Goal: Information Seeking & Learning: Learn about a topic

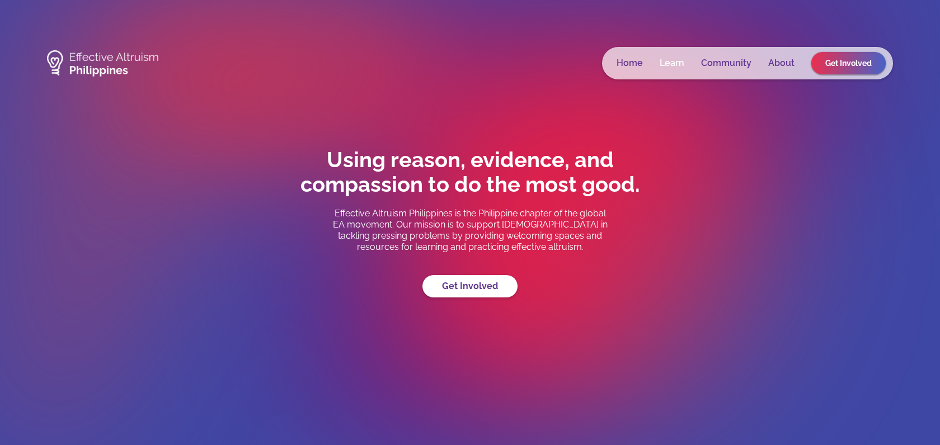
click at [668, 60] on link "Learn" at bounding box center [672, 63] width 25 height 11
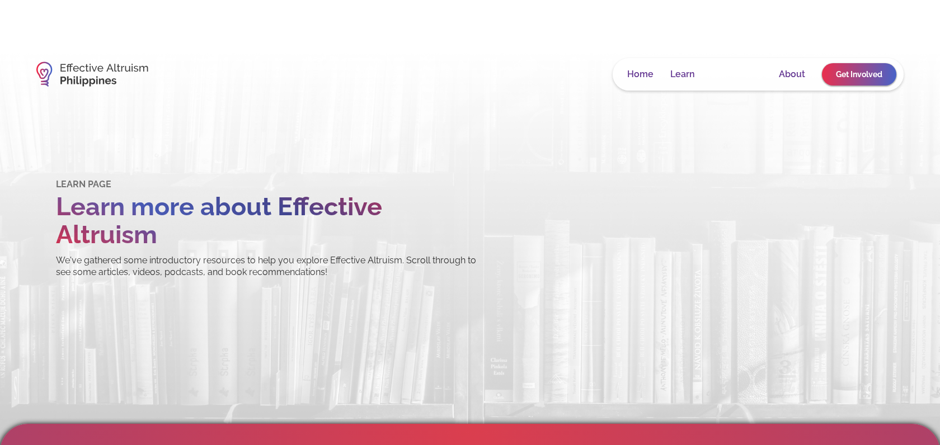
click at [744, 74] on link "Community" at bounding box center [737, 74] width 50 height 11
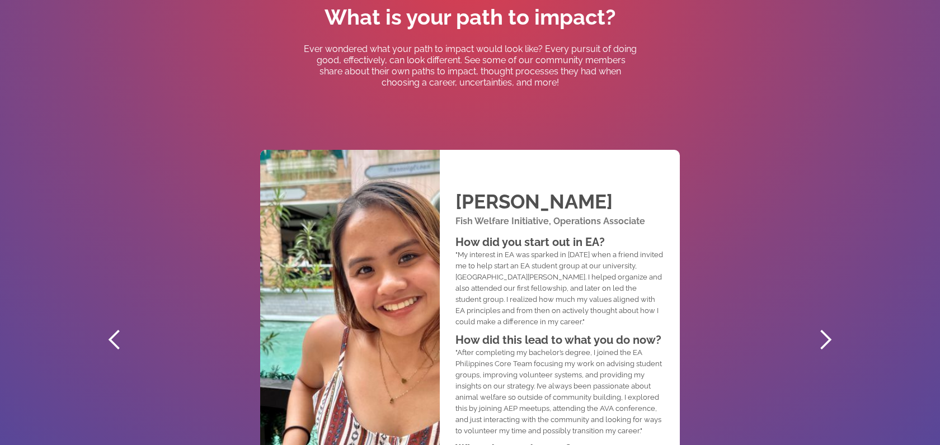
scroll to position [522, 0]
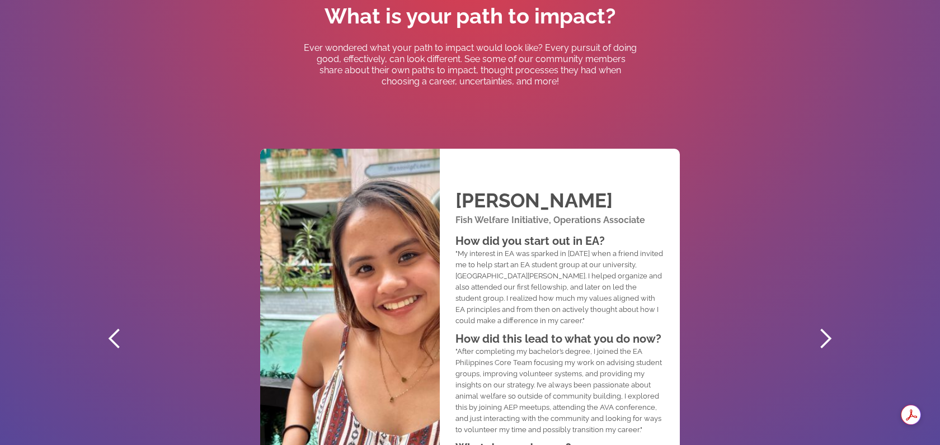
click at [821, 336] on div "next slide" at bounding box center [825, 339] width 22 height 22
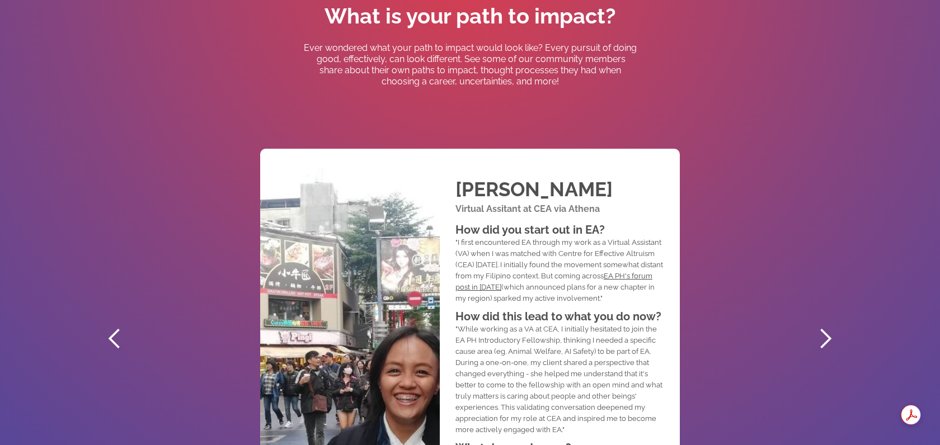
click at [129, 334] on div "previous slide" at bounding box center [114, 339] width 45 height 504
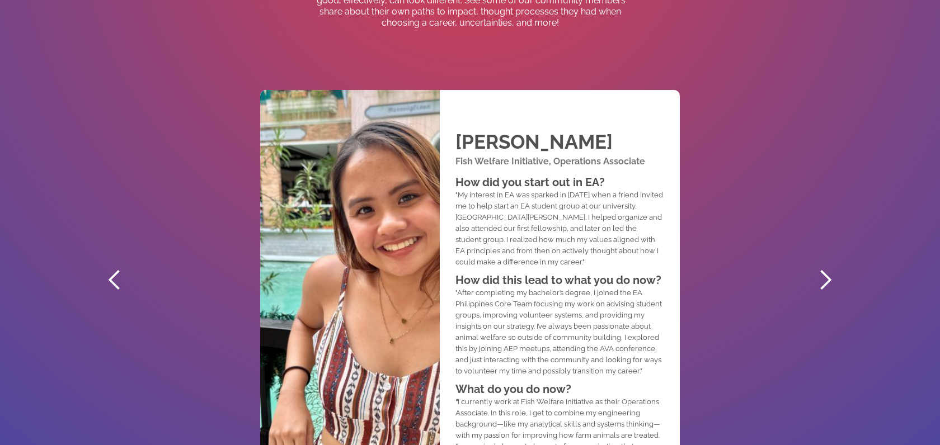
scroll to position [627, 0]
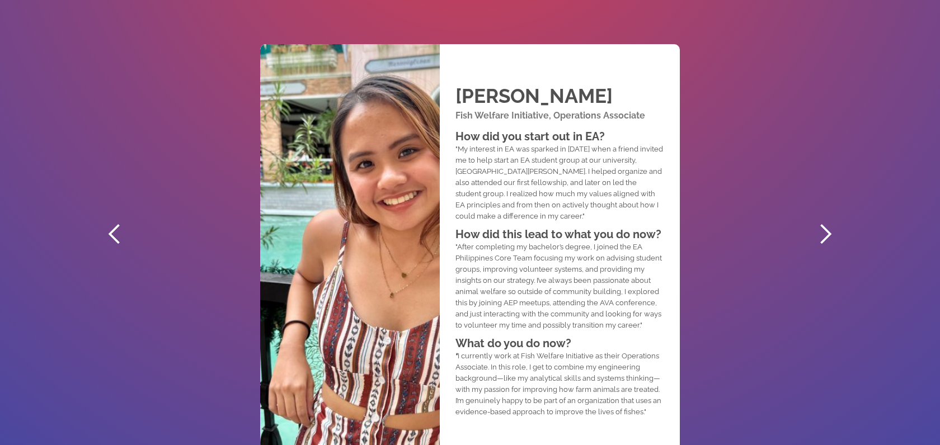
click at [828, 234] on div "next slide" at bounding box center [825, 234] width 22 height 22
